Goal: Download file/media

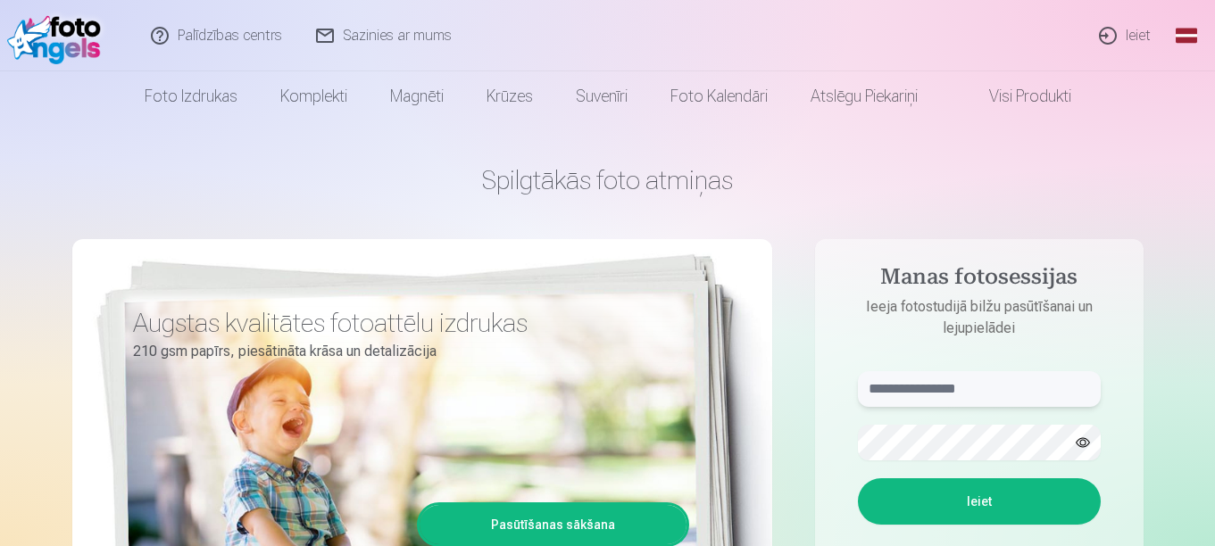
click at [915, 392] on input "text" at bounding box center [979, 389] width 243 height 36
type input "**********"
click at [948, 484] on button "Ieiet" at bounding box center [979, 502] width 243 height 46
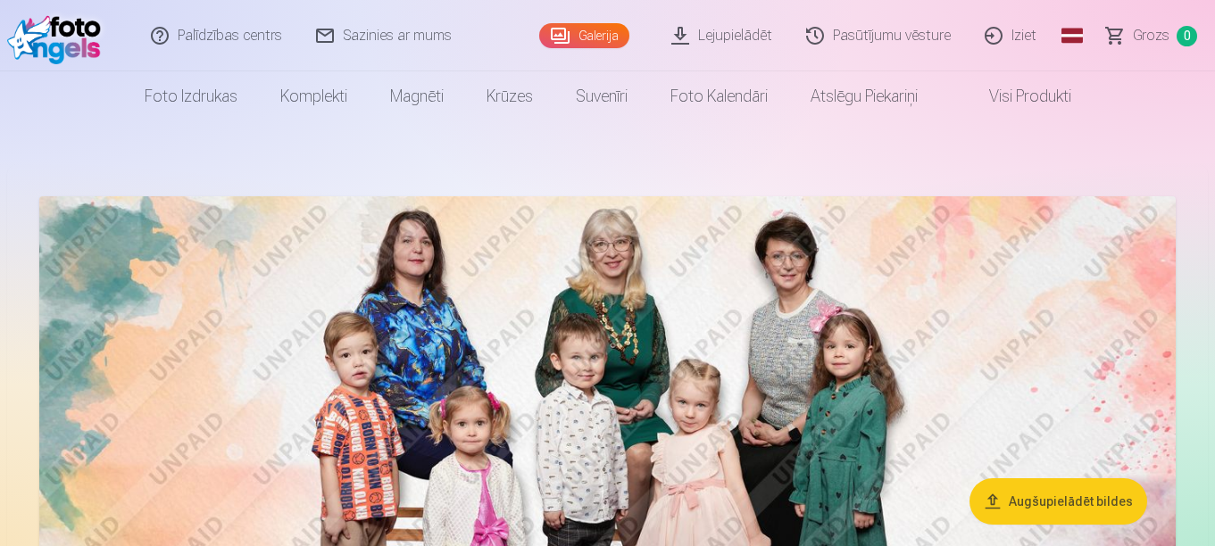
click at [709, 45] on link "Lejupielādēt" at bounding box center [722, 35] width 135 height 71
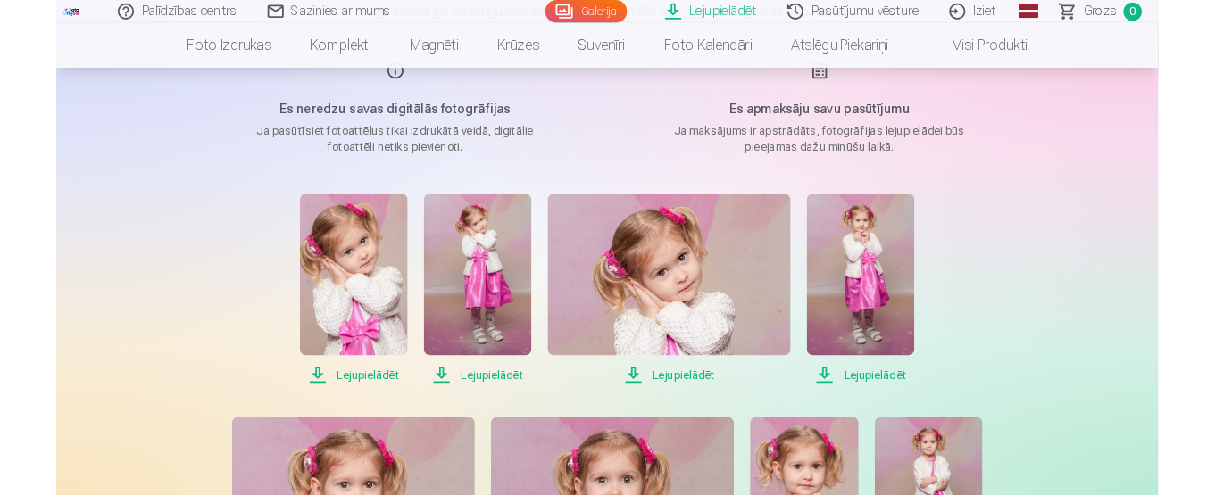
scroll to position [246, 0]
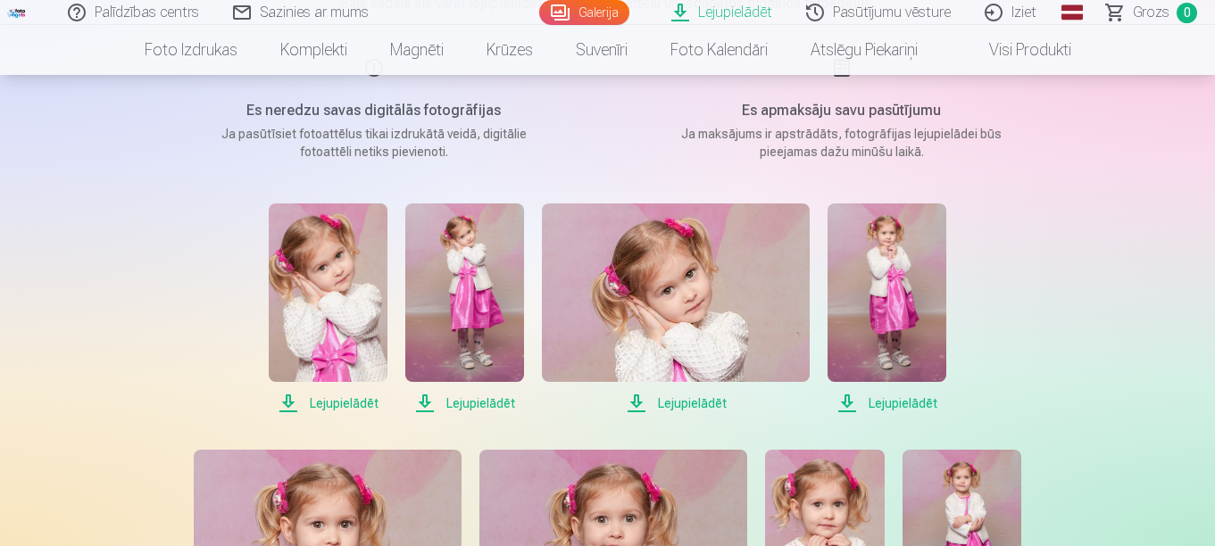
click at [321, 402] on span "Lejupielādēt" at bounding box center [328, 403] width 119 height 21
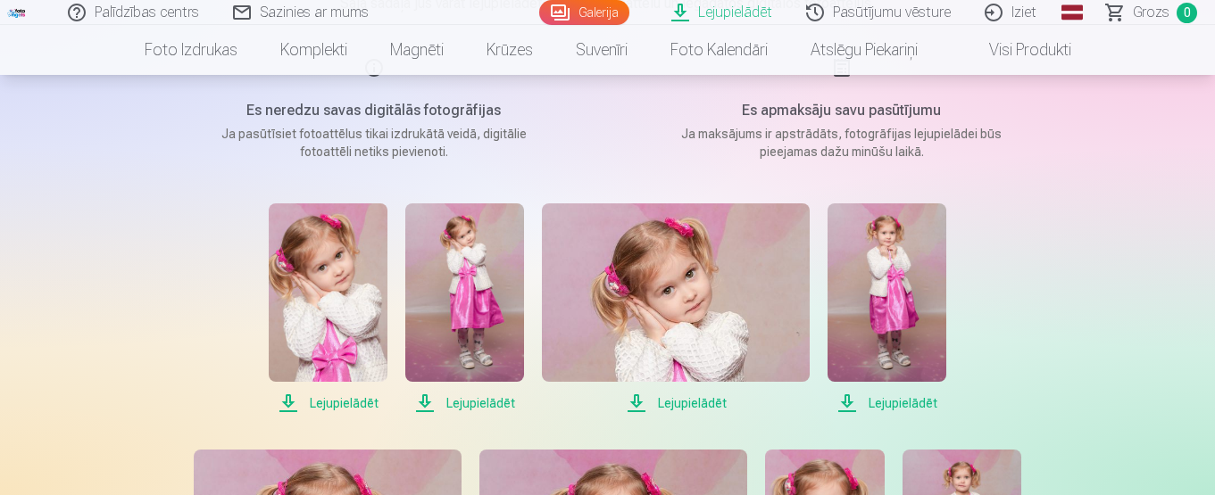
click at [458, 408] on span "Lejupielādēt" at bounding box center [464, 403] width 119 height 21
click at [685, 403] on span "Lejupielādēt" at bounding box center [676, 403] width 268 height 21
click at [882, 404] on span "Lejupielādēt" at bounding box center [887, 403] width 119 height 21
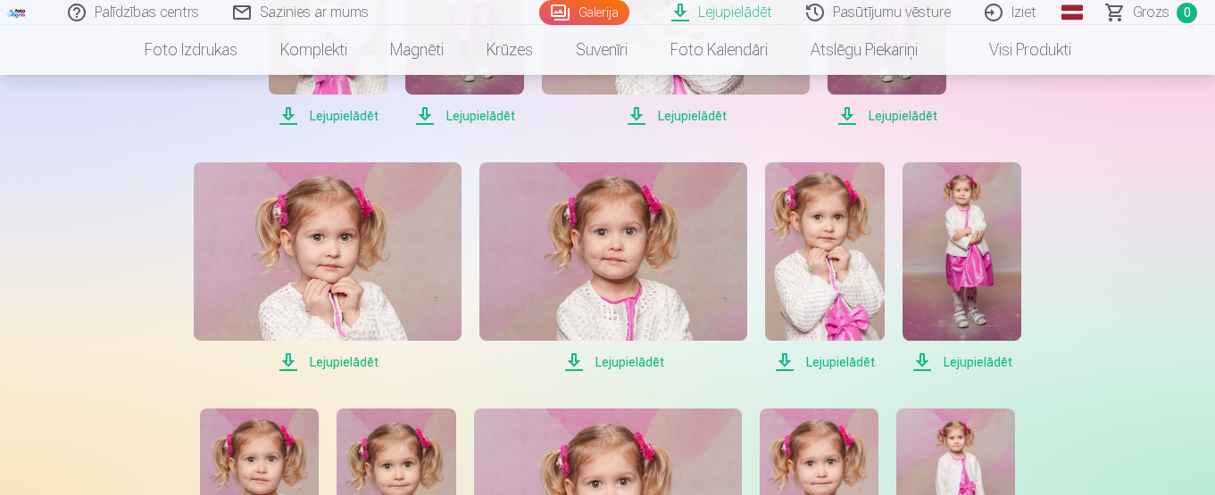
scroll to position [493, 0]
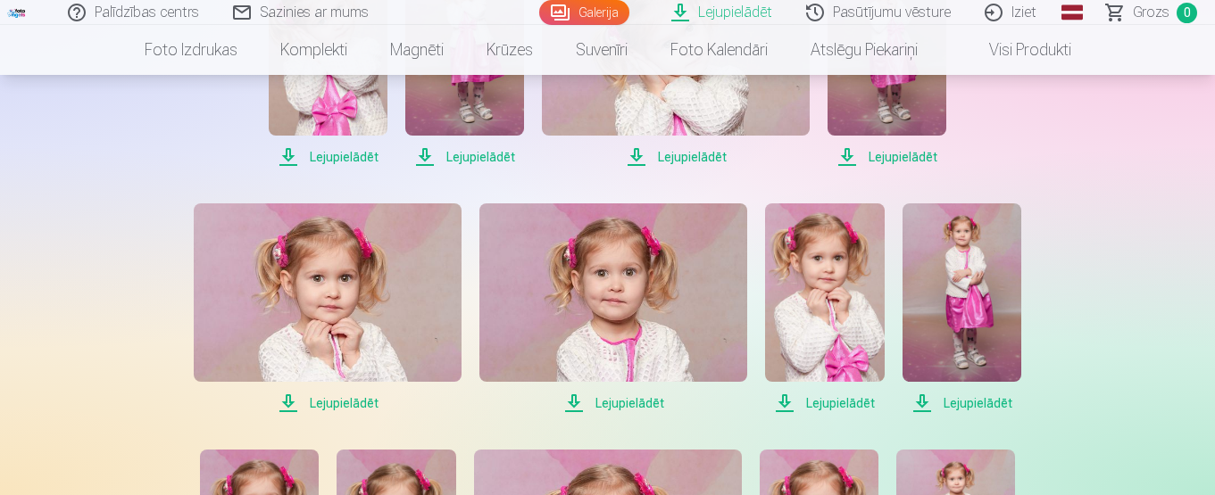
click at [328, 408] on span "Lejupielādēt" at bounding box center [328, 403] width 268 height 21
click at [606, 399] on span "Lejupielādēt" at bounding box center [613, 403] width 268 height 21
click at [827, 402] on span "Lejupielādēt" at bounding box center [824, 403] width 119 height 21
click at [958, 399] on span "Lejupielādēt" at bounding box center [962, 403] width 119 height 21
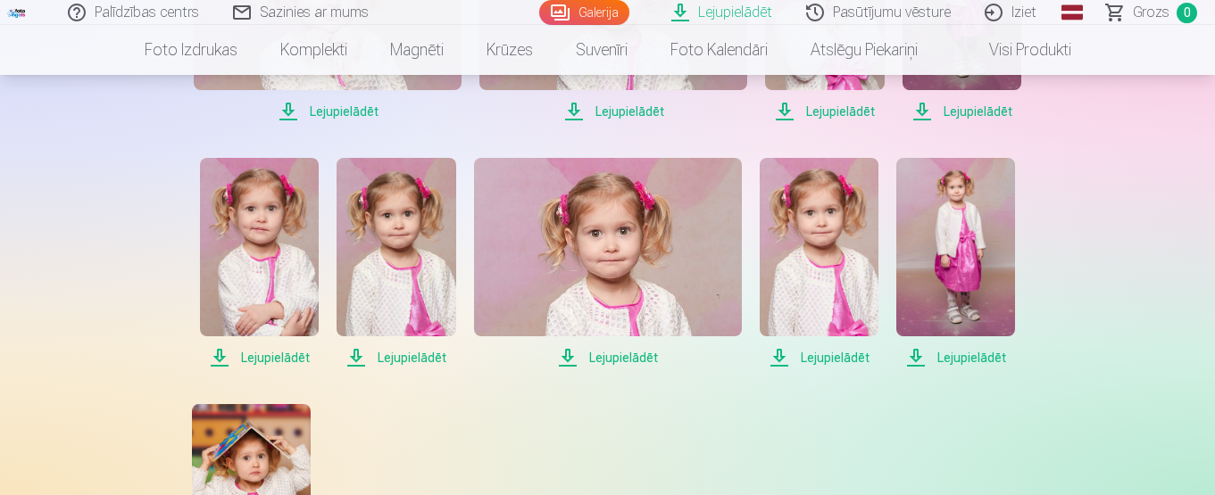
scroll to position [804, 0]
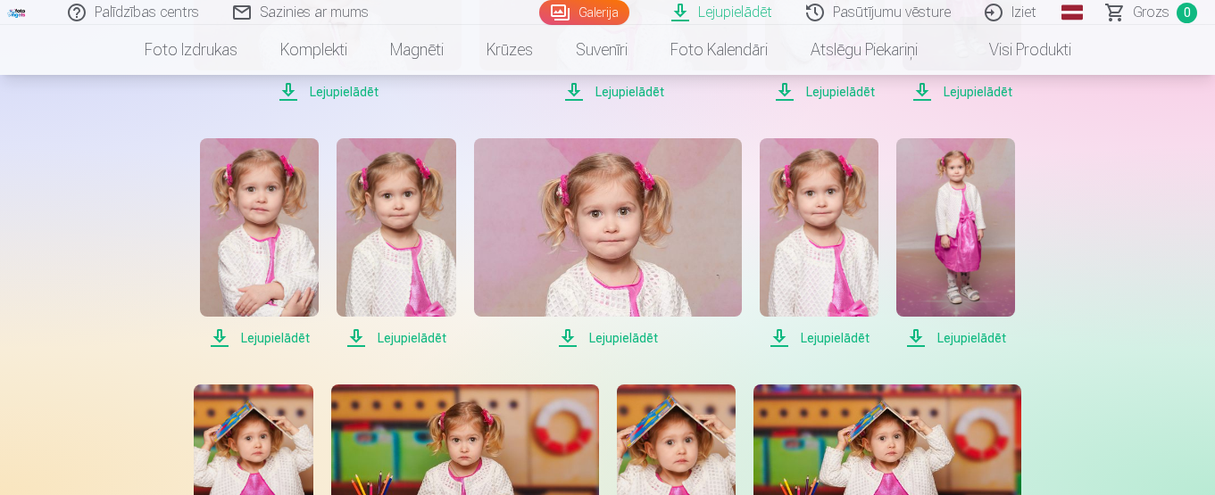
click at [261, 336] on span "Lejupielādēt" at bounding box center [259, 338] width 119 height 21
click at [396, 337] on span "Lejupielādēt" at bounding box center [396, 338] width 119 height 21
click at [614, 337] on span "Lejupielādēt" at bounding box center [608, 338] width 268 height 21
click at [820, 331] on span "Lejupielādēt" at bounding box center [819, 338] width 119 height 21
click at [953, 337] on span "Lejupielādēt" at bounding box center [955, 338] width 119 height 21
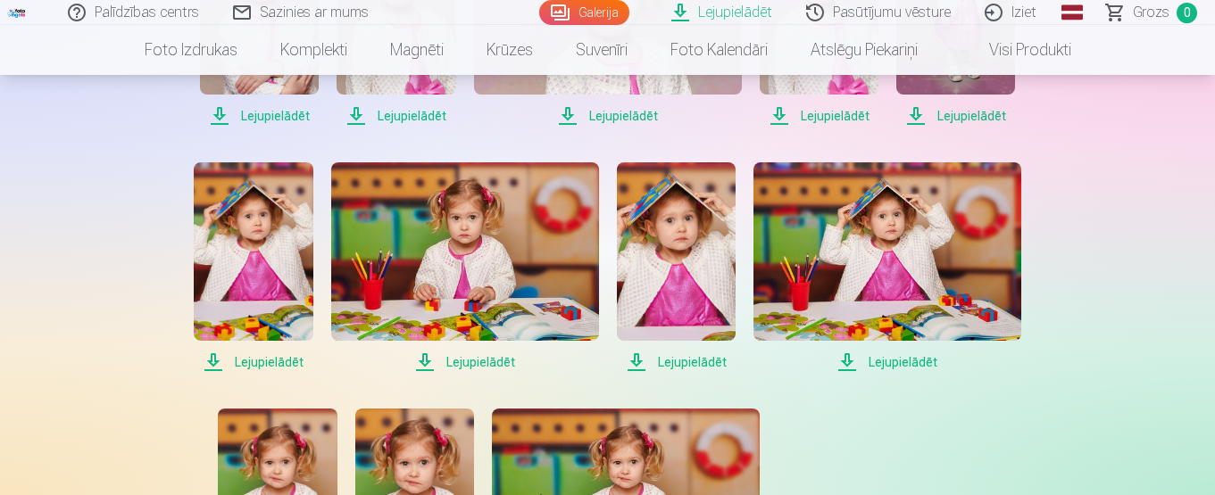
scroll to position [1056, 0]
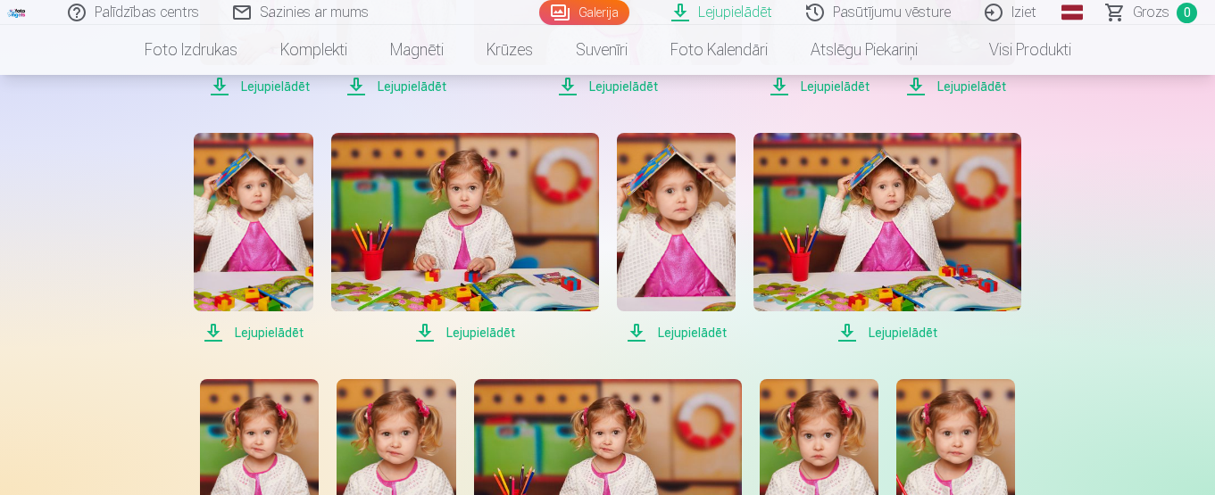
click at [259, 335] on span "Lejupielādēt" at bounding box center [253, 332] width 119 height 21
click at [479, 337] on span "Lejupielādēt" at bounding box center [465, 332] width 268 height 21
click at [674, 326] on span "Lejupielādēt" at bounding box center [676, 332] width 119 height 21
click at [702, 331] on span "Lejupielādēt" at bounding box center [676, 332] width 119 height 21
click at [874, 334] on span "Lejupielādēt" at bounding box center [887, 332] width 268 height 21
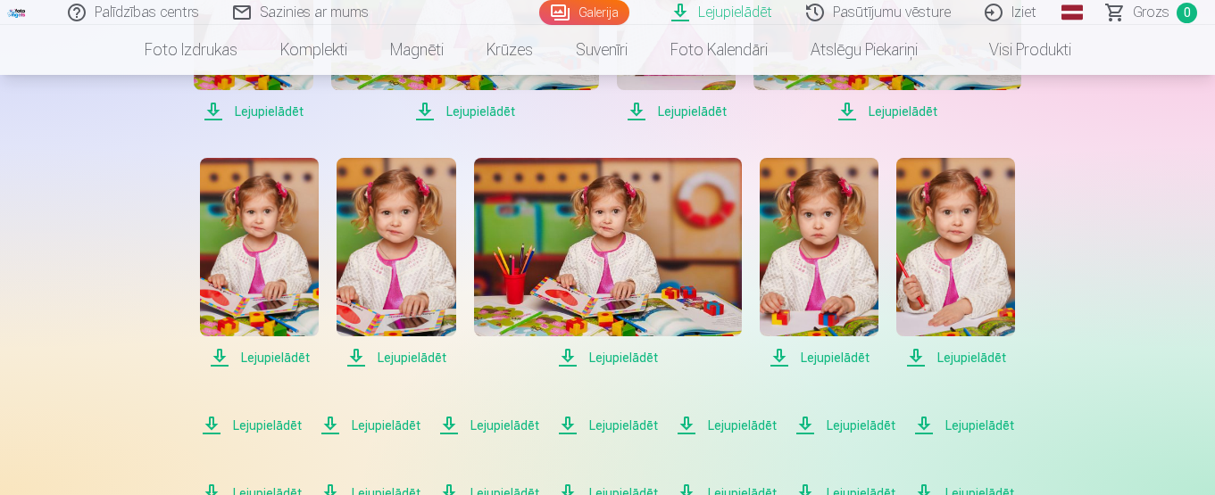
scroll to position [1258, 0]
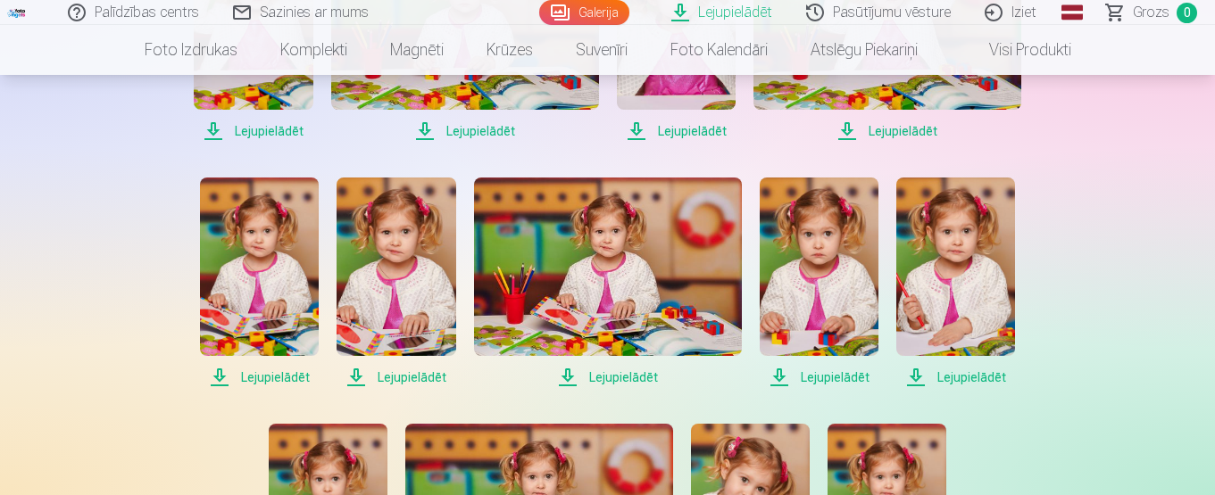
click at [269, 378] on span "Lejupielādēt" at bounding box center [259, 377] width 119 height 21
click at [401, 379] on span "Lejupielādēt" at bounding box center [396, 377] width 119 height 21
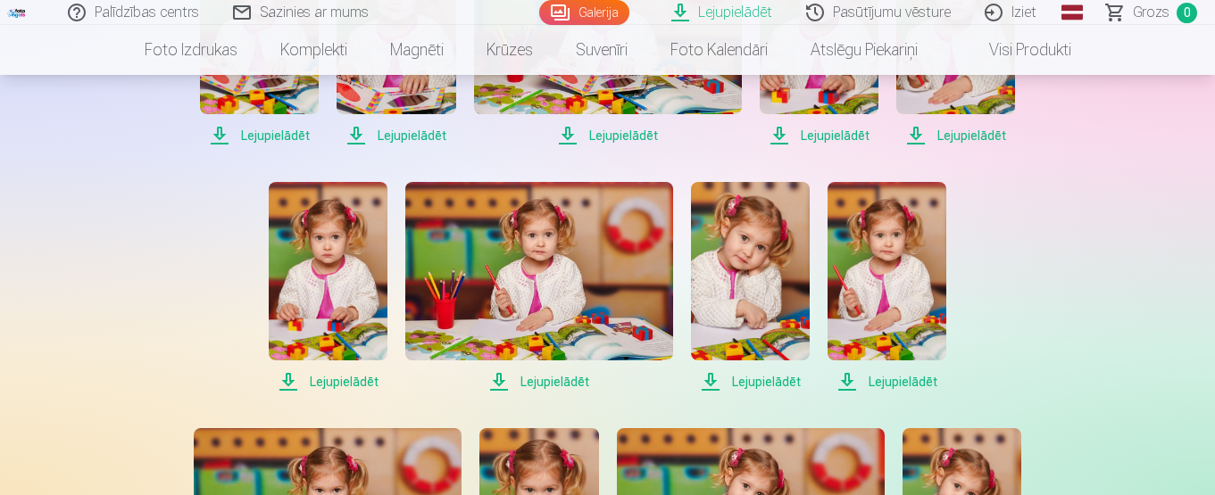
scroll to position [1489, 0]
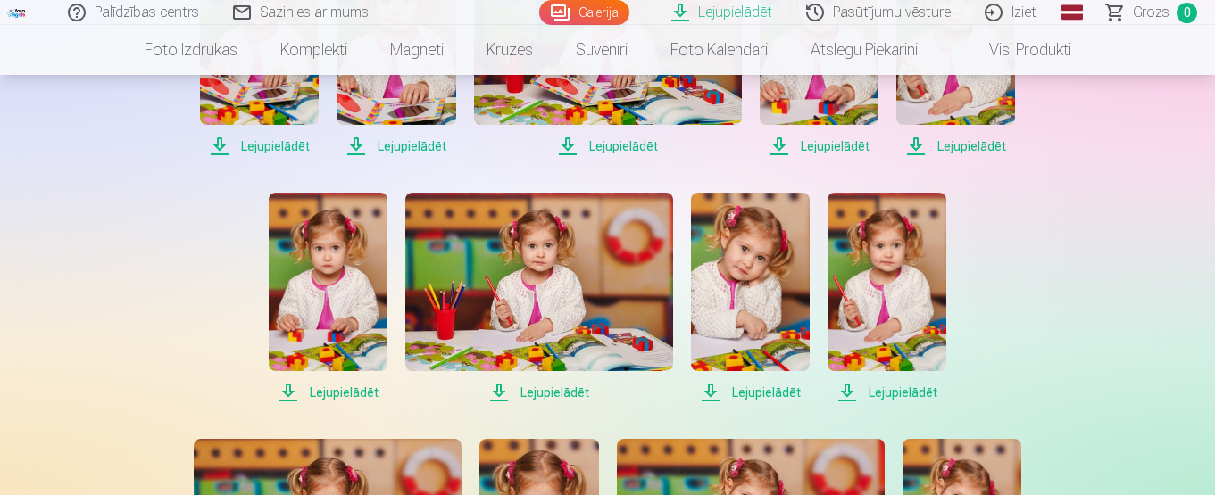
click at [748, 398] on span "Lejupielādēt" at bounding box center [750, 392] width 119 height 21
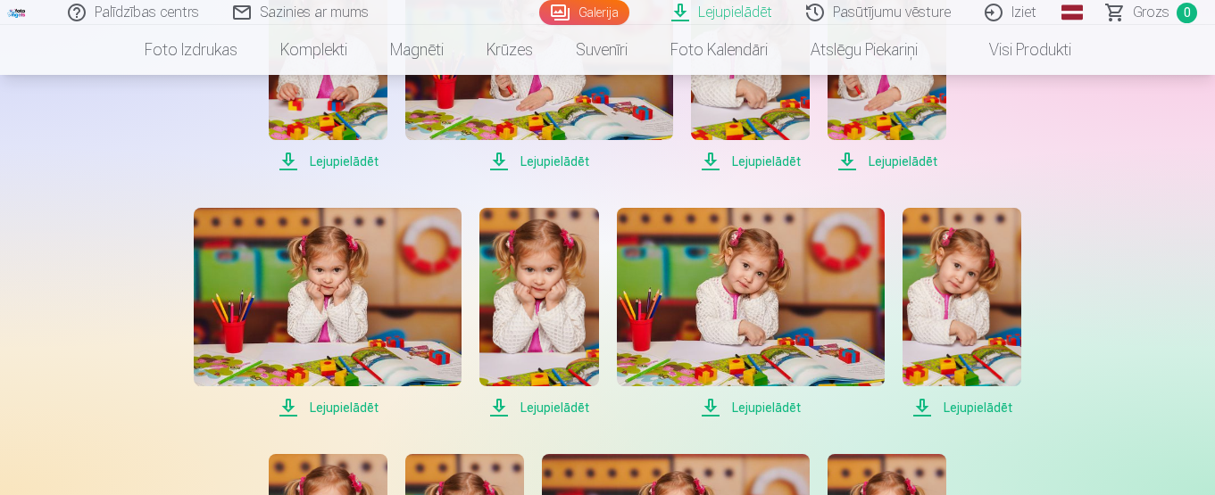
scroll to position [1731, 0]
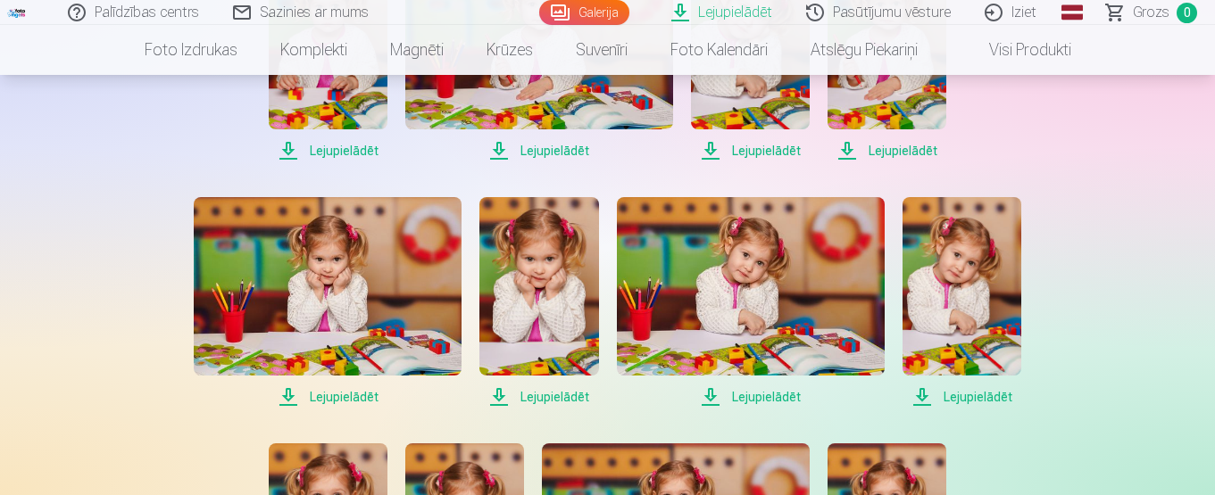
click at [345, 396] on span "Lejupielādēt" at bounding box center [328, 397] width 268 height 21
click at [543, 398] on span "Lejupielādēt" at bounding box center [538, 397] width 119 height 21
click at [757, 396] on span "Lejupielādēt" at bounding box center [751, 397] width 268 height 21
click at [961, 396] on span "Lejupielādēt" at bounding box center [962, 397] width 119 height 21
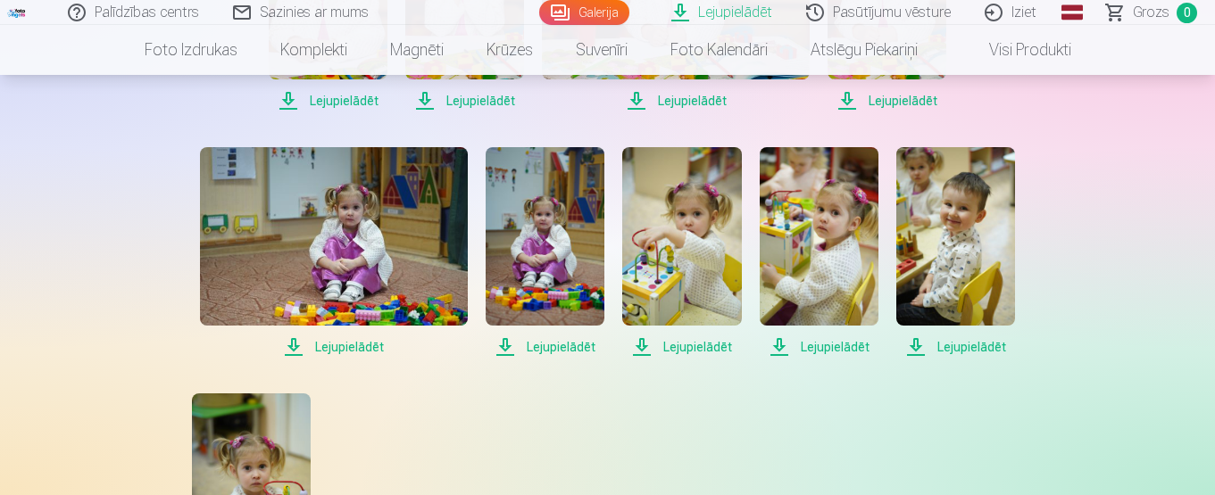
scroll to position [2294, 0]
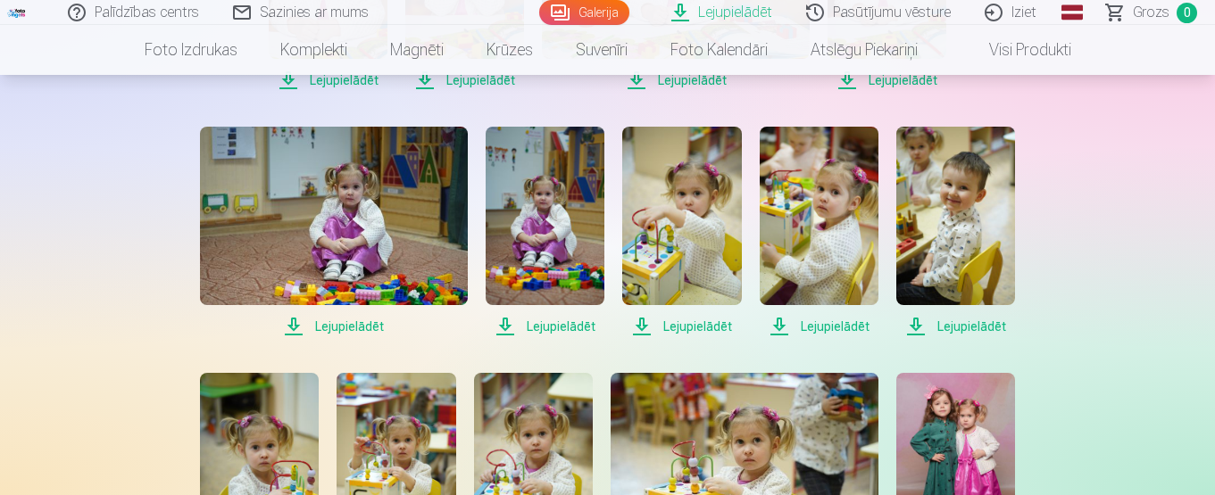
click at [343, 325] on span "Lejupielādēt" at bounding box center [334, 326] width 268 height 21
click at [561, 321] on span "Lejupielādēt" at bounding box center [545, 326] width 119 height 21
click at [687, 325] on span "Lejupielādēt" at bounding box center [681, 326] width 119 height 21
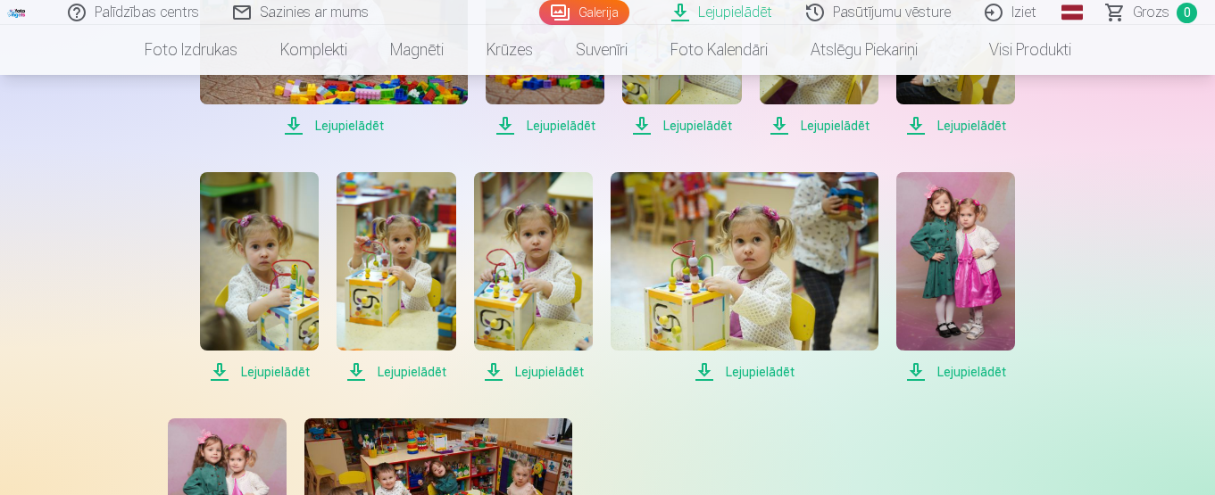
scroll to position [2476, 0]
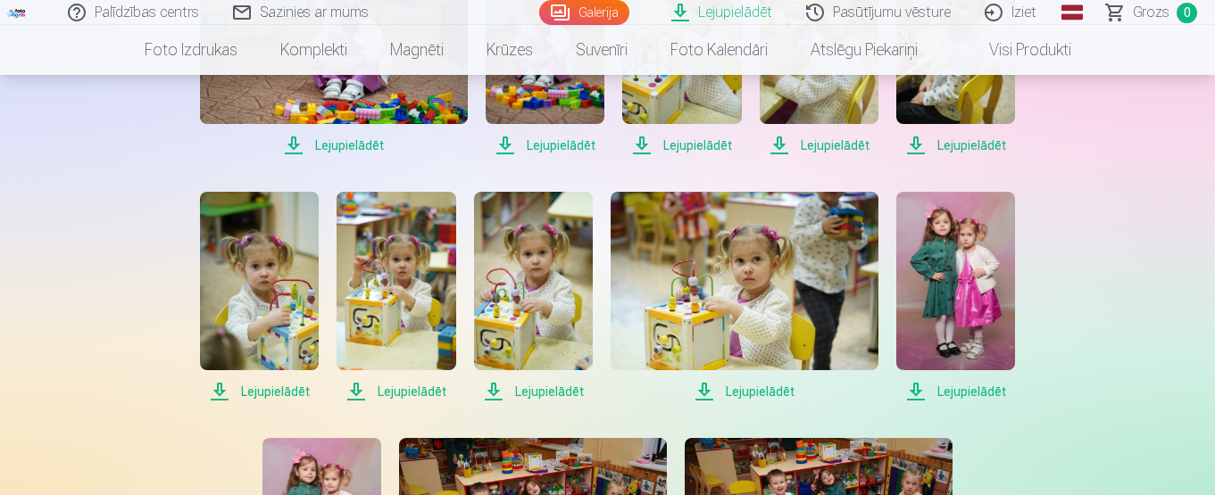
click at [532, 391] on span "Lejupielādēt" at bounding box center [533, 391] width 119 height 21
click at [960, 392] on span "Lejupielādēt" at bounding box center [955, 391] width 119 height 21
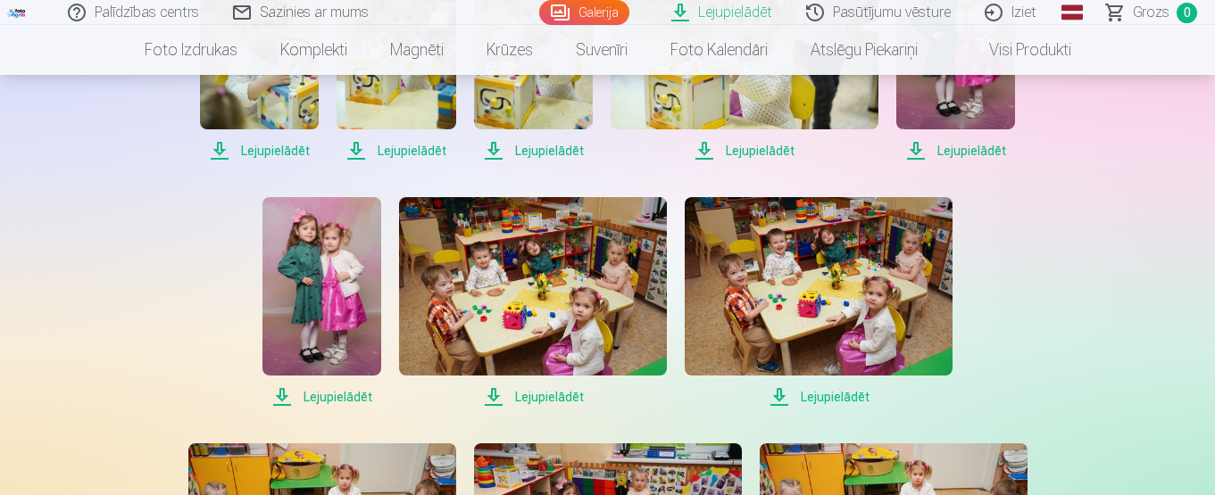
scroll to position [2697, 0]
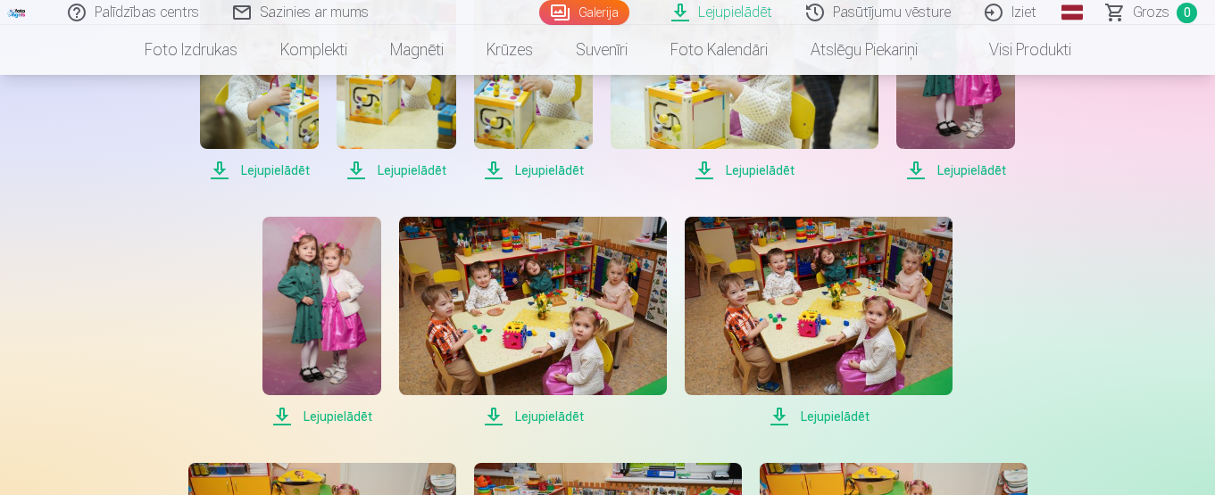
click at [331, 416] on span "Lejupielādēt" at bounding box center [321, 416] width 119 height 21
click at [841, 422] on span "Lejupielādēt" at bounding box center [819, 416] width 268 height 21
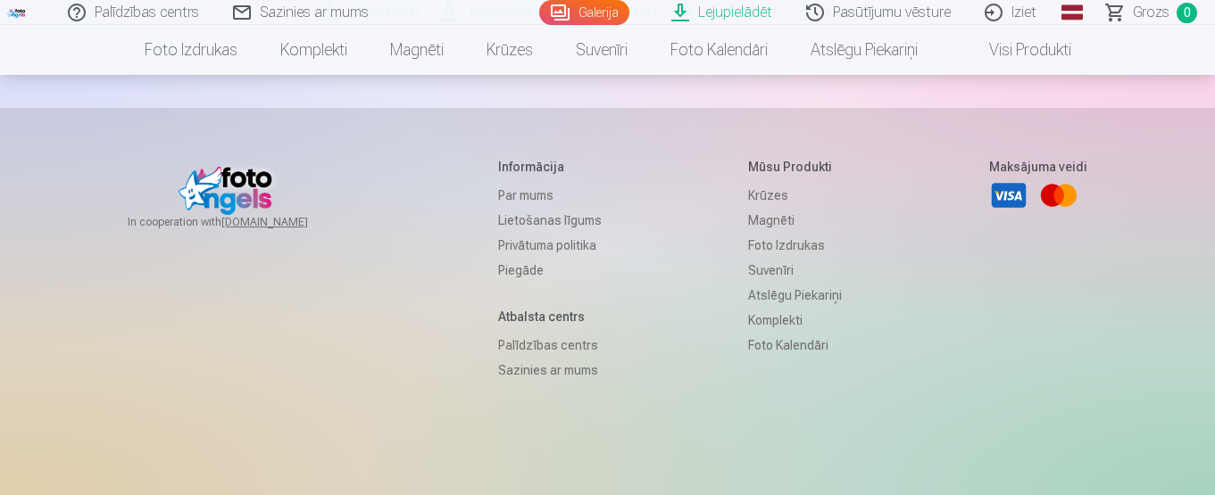
scroll to position [3562, 0]
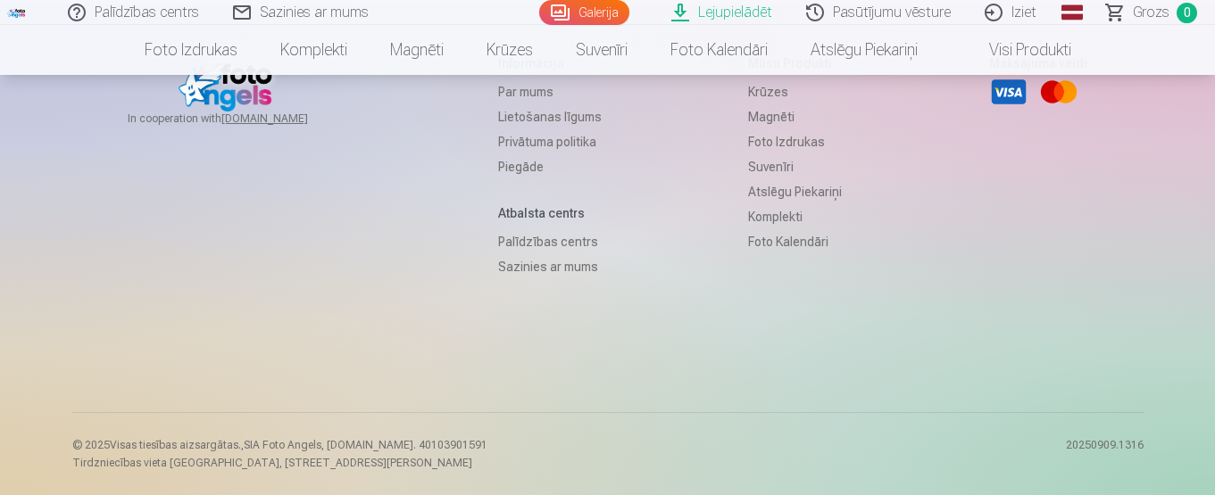
scroll to position [4034, 0]
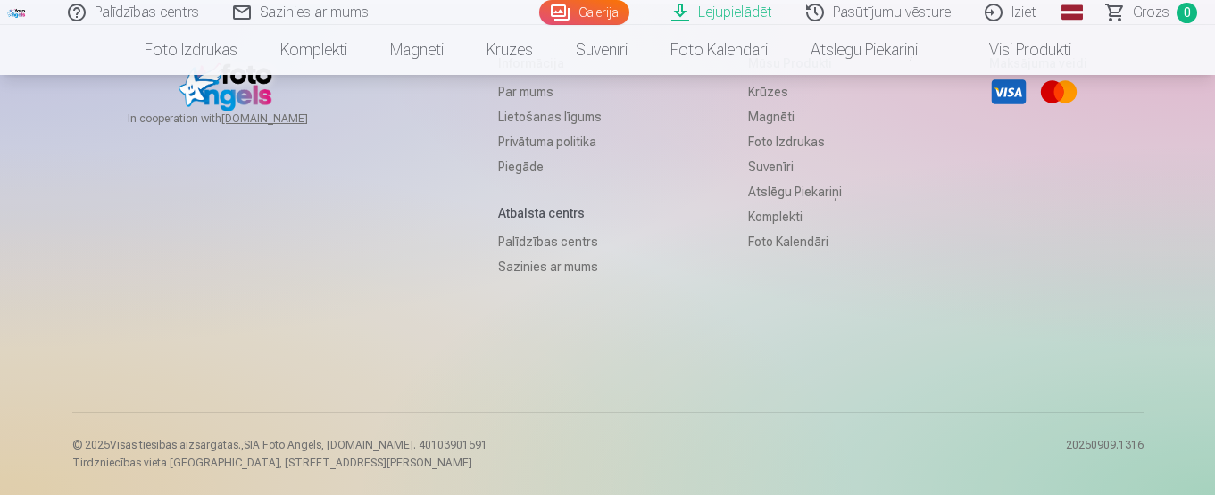
scroll to position [4428, 0]
